Goal: Information Seeking & Learning: Find specific fact

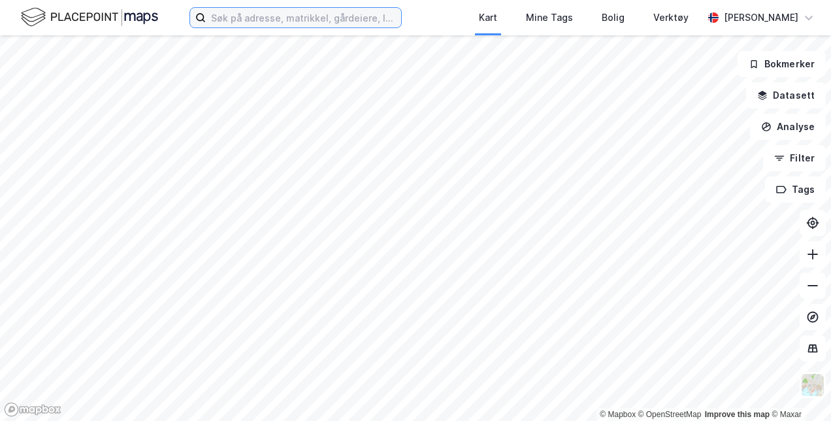
click at [234, 17] on input at bounding box center [303, 18] width 195 height 20
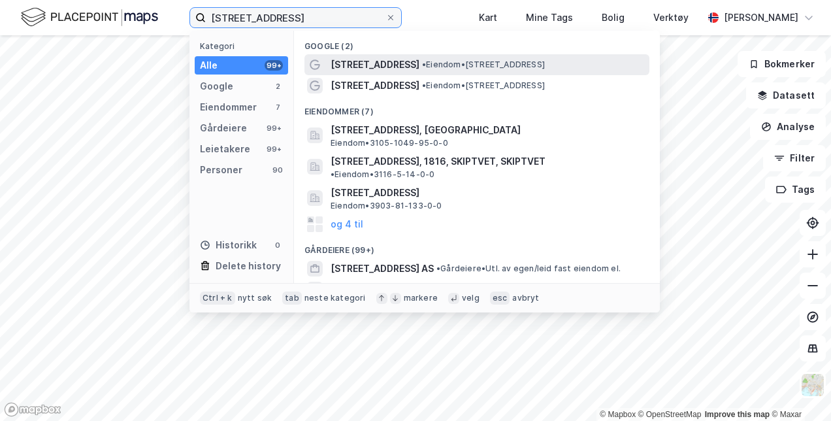
type input "[STREET_ADDRESS]"
click at [474, 63] on span "• Eiendom • [STREET_ADDRESS]" at bounding box center [483, 64] width 123 height 10
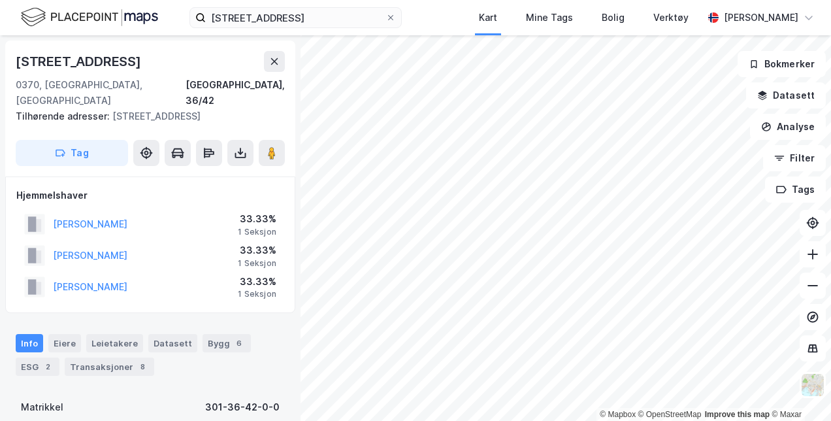
click at [127, 216] on div "[PERSON_NAME]" at bounding box center [90, 224] width 75 height 16
click at [0, 0] on button "[PERSON_NAME]" at bounding box center [0, 0] width 0 height 0
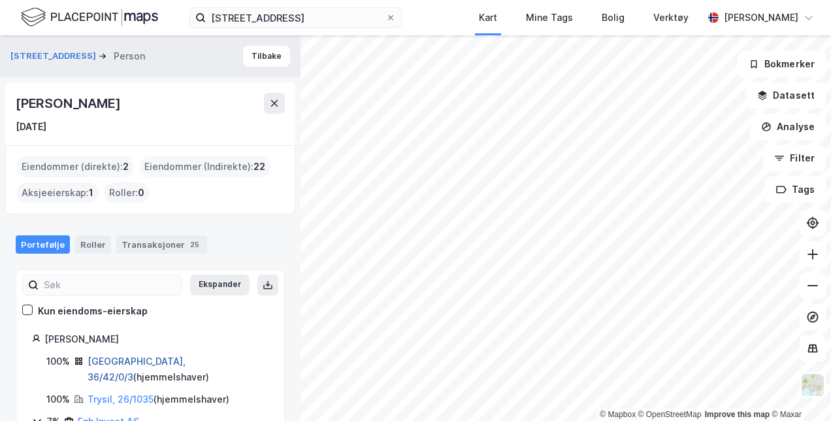
click at [135, 357] on link "[GEOGRAPHIC_DATA], 36/42/0/3" at bounding box center [137, 369] width 98 height 27
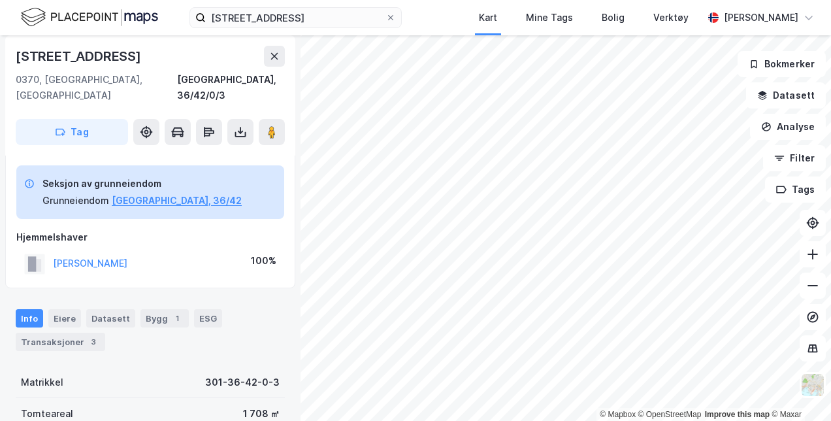
scroll to position [65, 0]
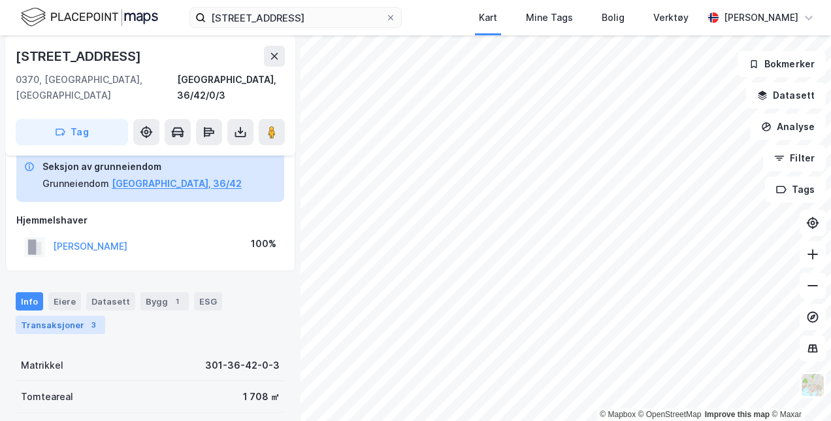
click at [74, 316] on div "Transaksjoner 3" at bounding box center [61, 325] width 90 height 18
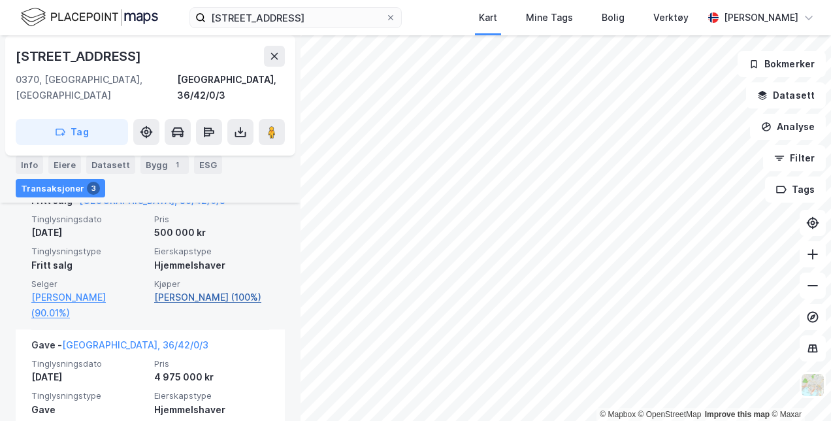
scroll to position [524, 0]
